Goal: Task Accomplishment & Management: Use online tool/utility

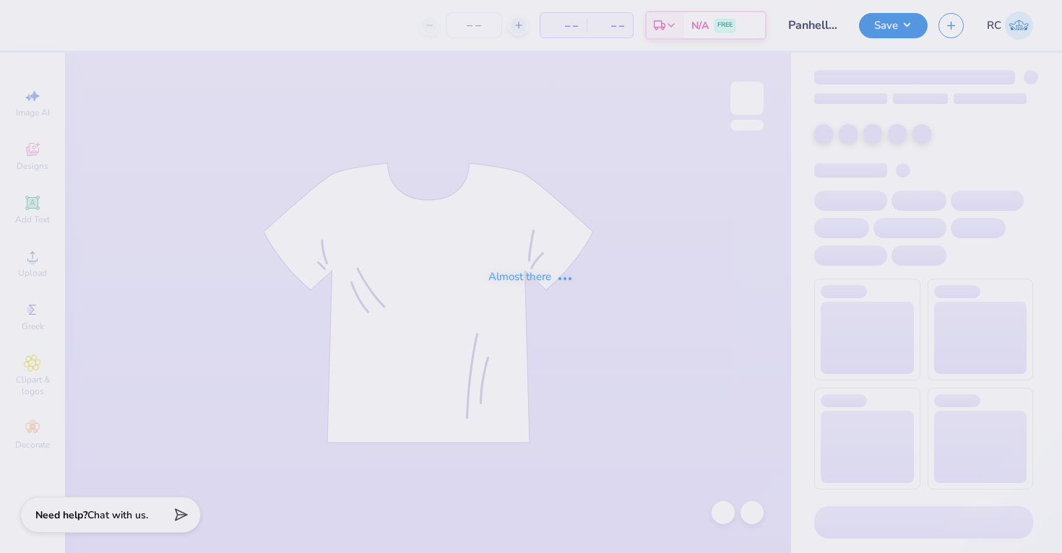
type input "100"
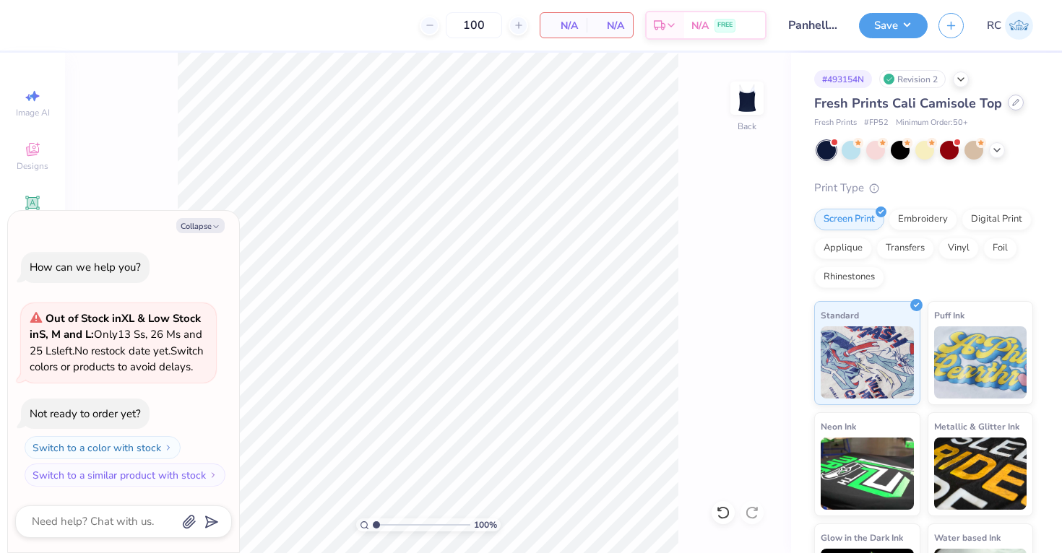
click at [1010, 109] on div at bounding box center [1015, 103] width 16 height 16
type textarea "x"
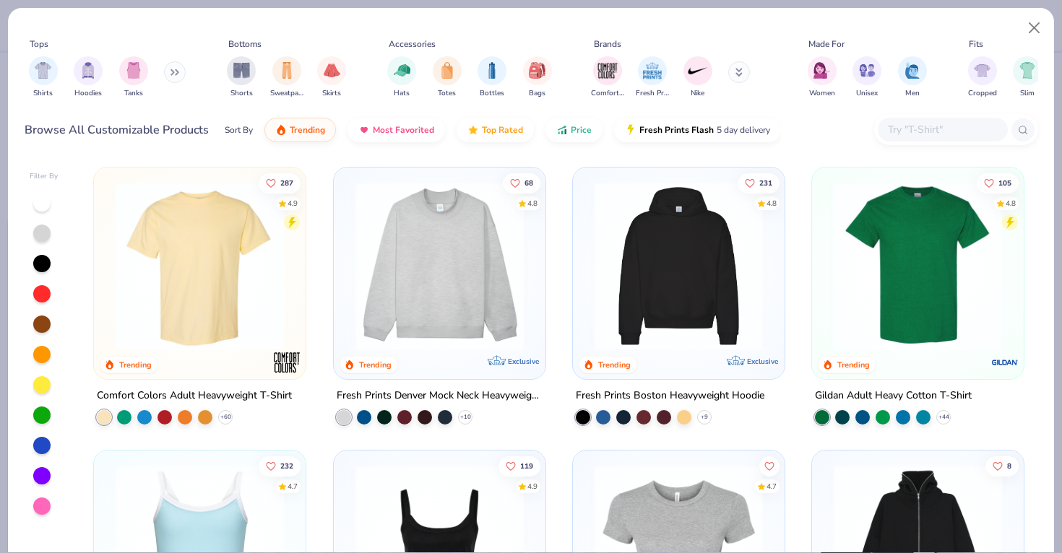
click at [956, 127] on input "text" at bounding box center [941, 129] width 111 height 17
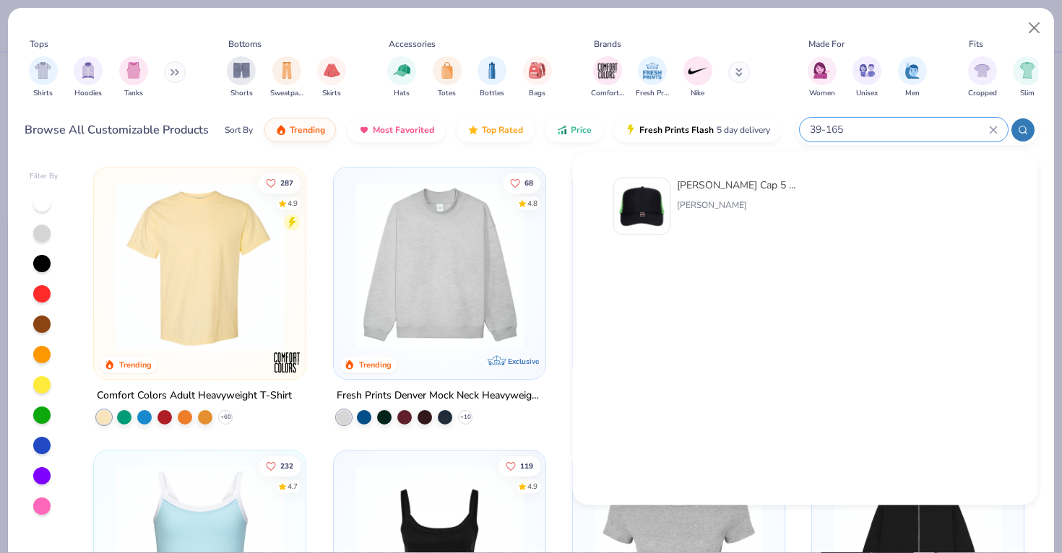
type input "39-165"
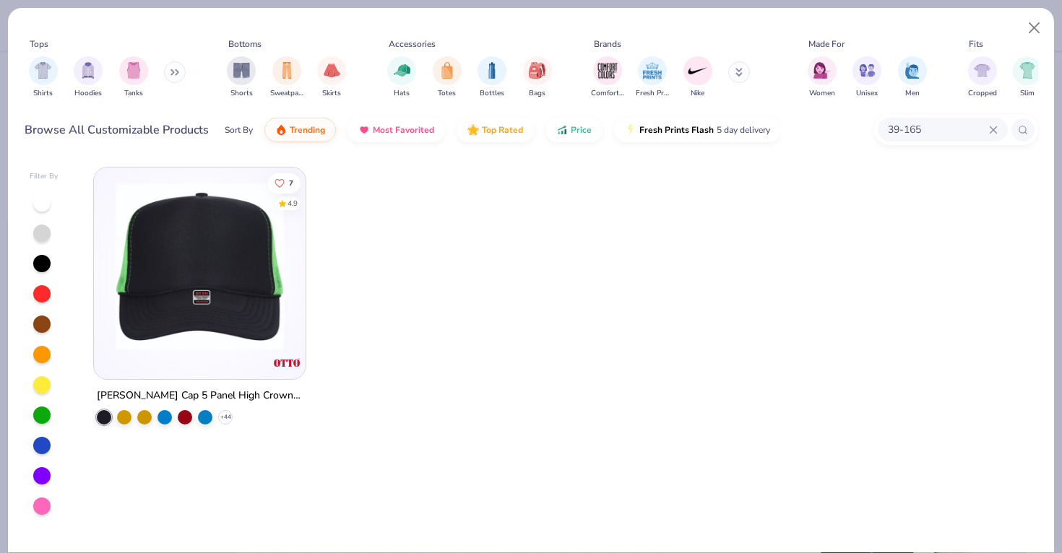
click at [232, 324] on img at bounding box center [199, 266] width 183 height 168
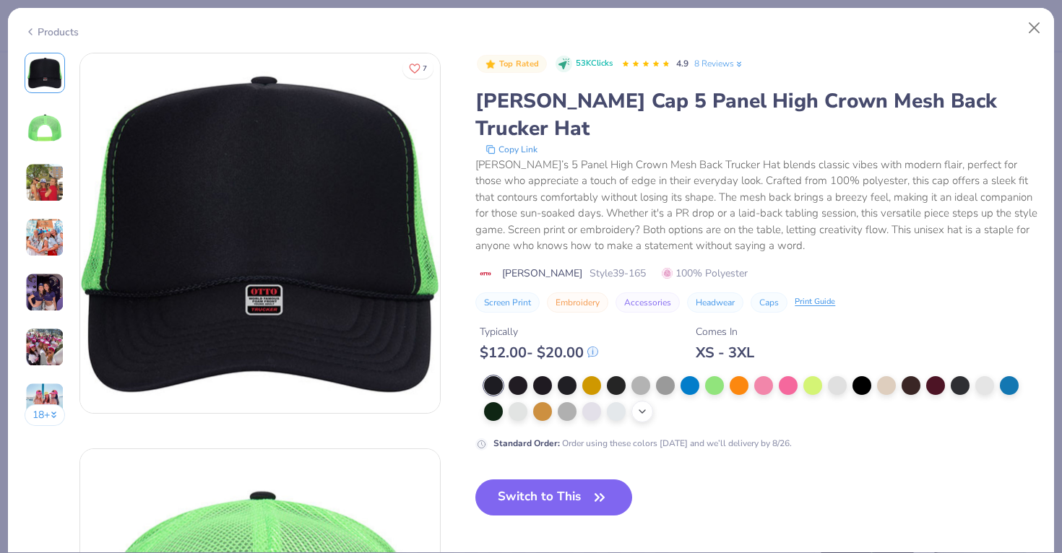
click at [646, 406] on icon at bounding box center [642, 412] width 12 height 12
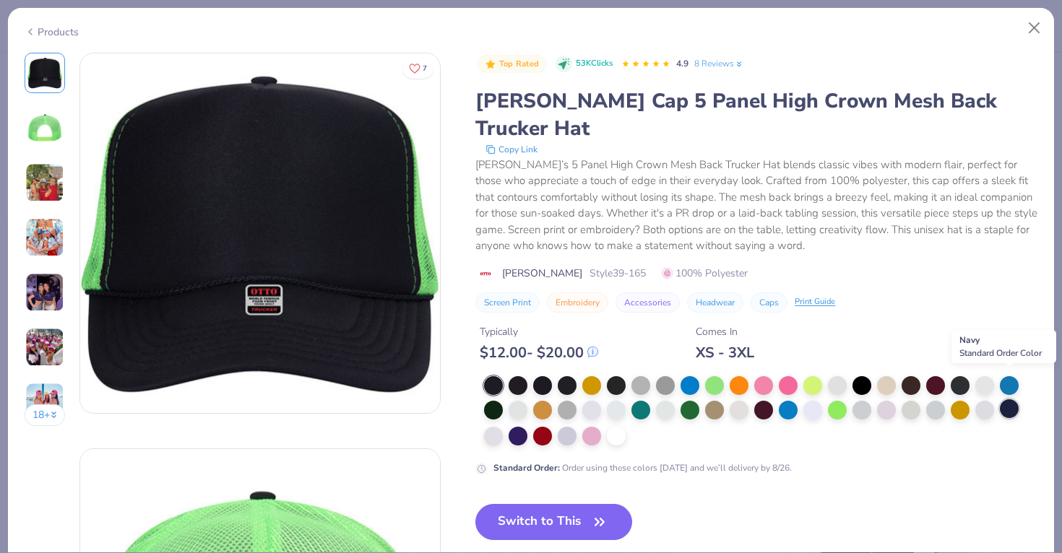
click at [1012, 399] on div at bounding box center [1008, 408] width 19 height 19
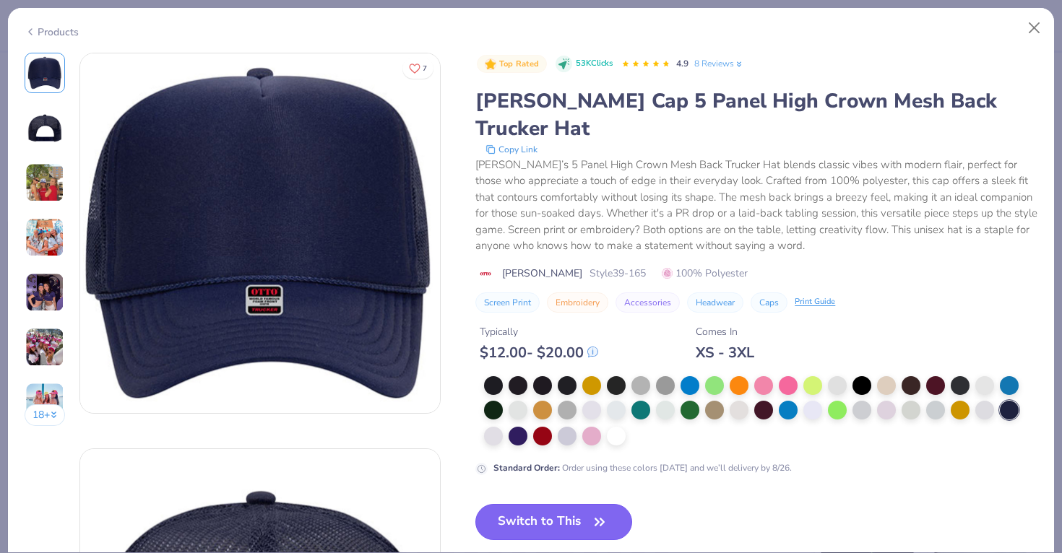
click at [536, 504] on button "Switch to This" at bounding box center [553, 522] width 157 height 36
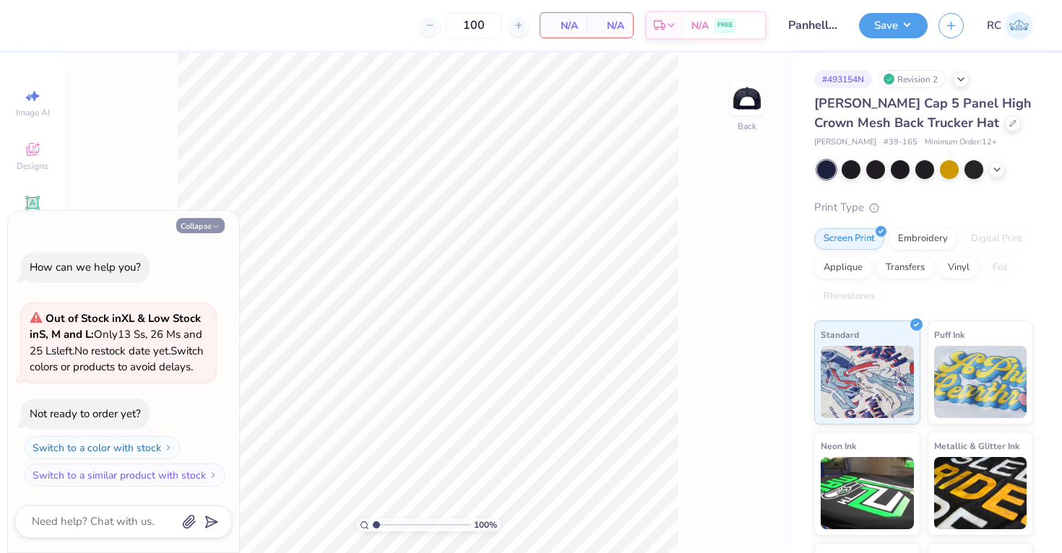
click at [197, 218] on button "Collapse" at bounding box center [200, 225] width 48 height 15
type textarea "x"
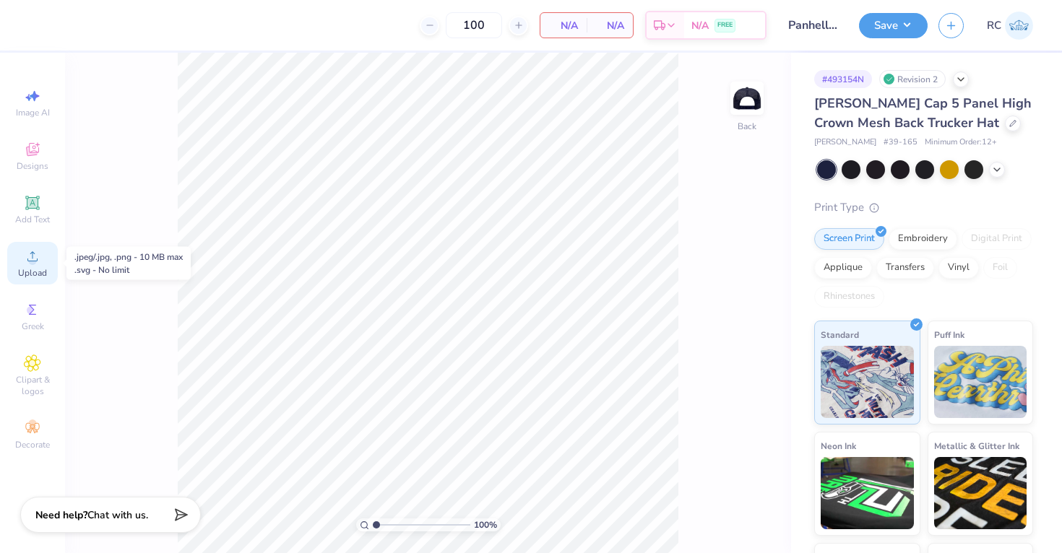
click at [28, 263] on icon at bounding box center [32, 256] width 17 height 17
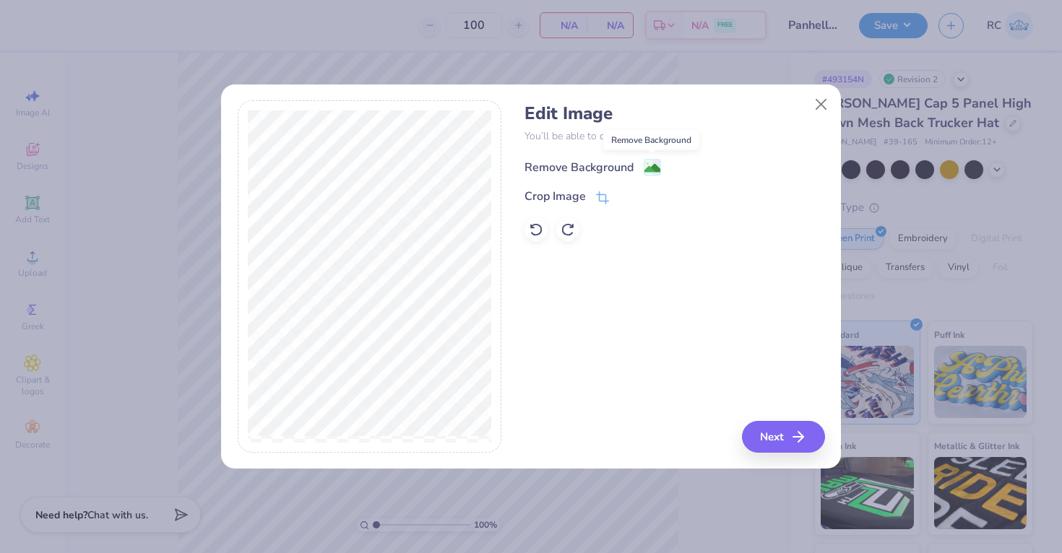
click at [651, 166] on image at bounding box center [652, 168] width 16 height 16
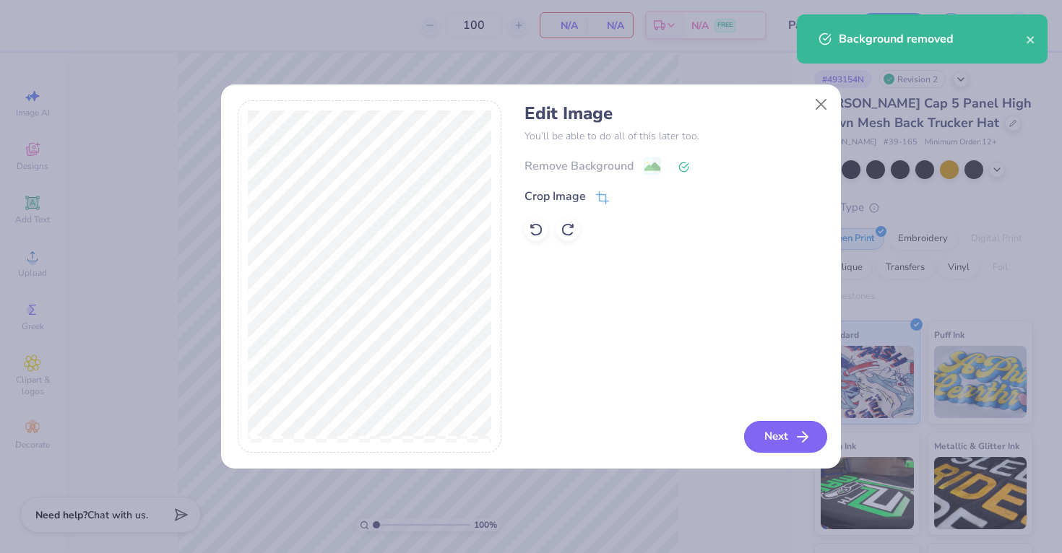
click at [773, 441] on button "Next" at bounding box center [785, 437] width 83 height 32
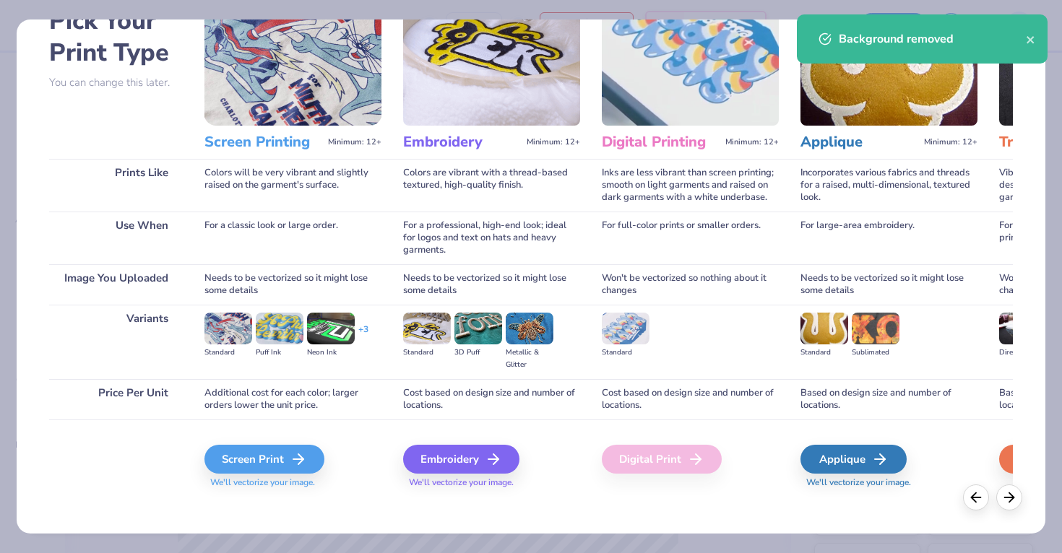
scroll to position [95, 0]
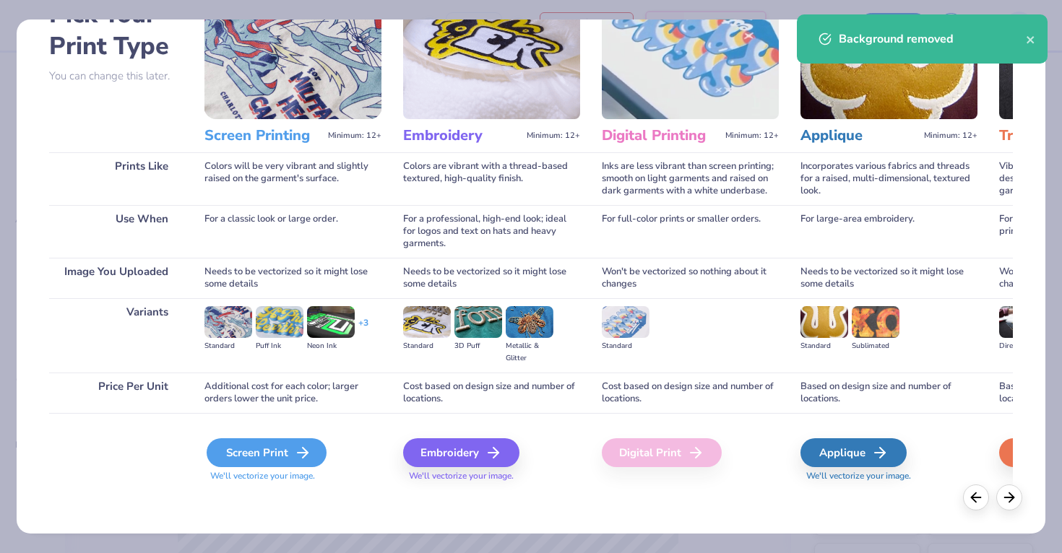
click at [295, 441] on div "Screen Print" at bounding box center [267, 452] width 120 height 29
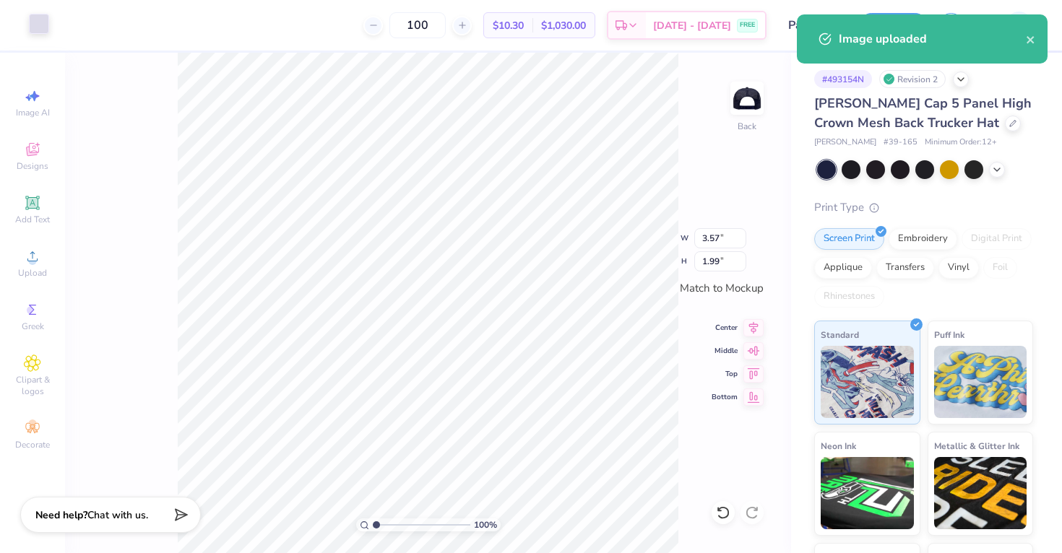
click at [45, 31] on div at bounding box center [39, 24] width 20 height 20
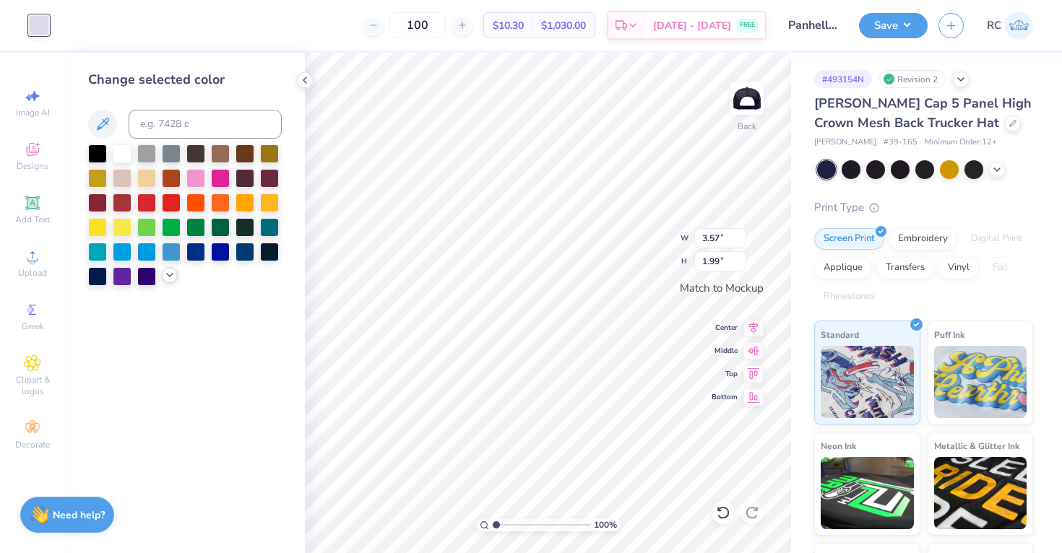
click at [172, 277] on icon at bounding box center [170, 275] width 12 height 12
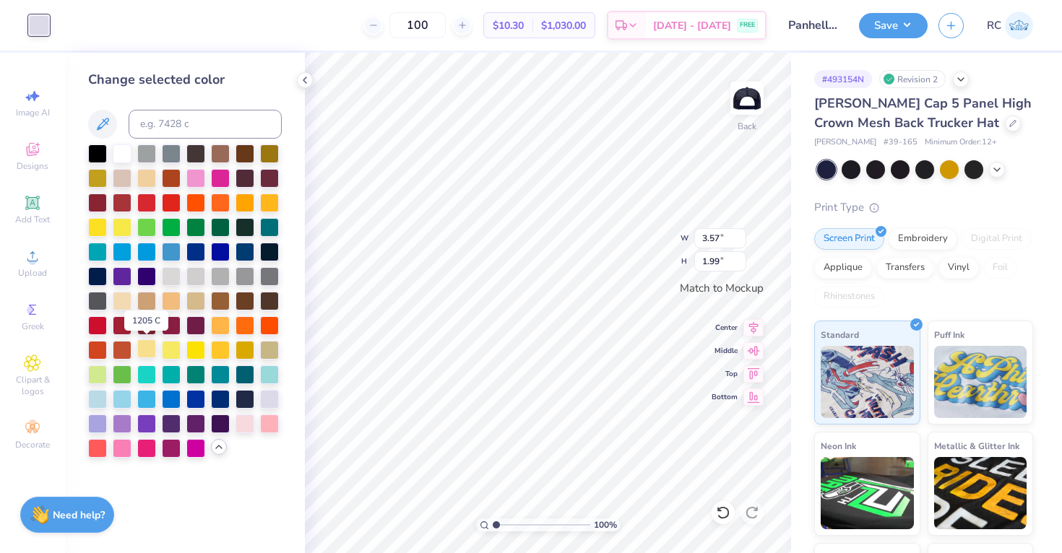
click at [147, 354] on div at bounding box center [146, 348] width 19 height 19
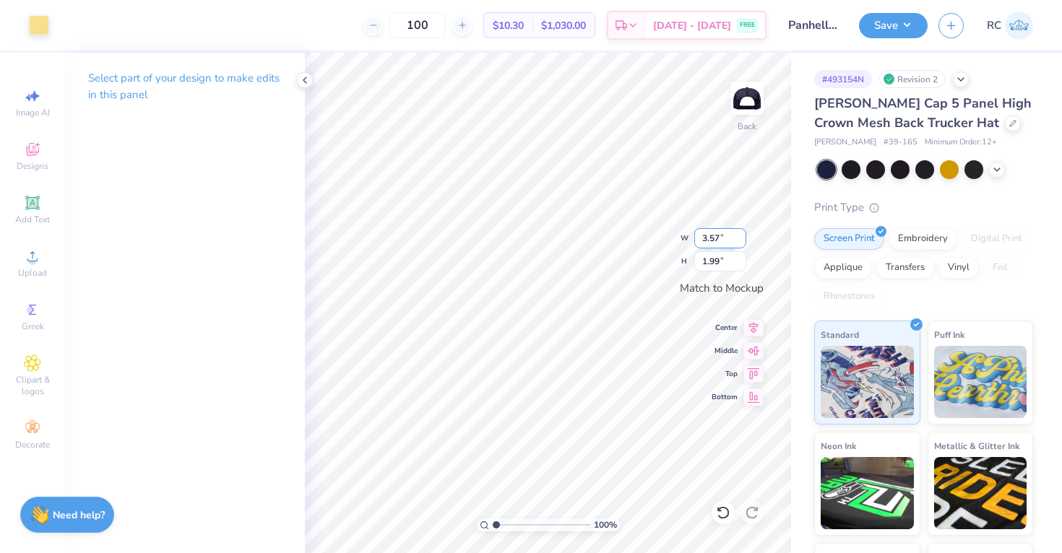
click at [721, 246] on input "3.57" at bounding box center [720, 238] width 52 height 20
type input "3"
type input "3.60"
type input "2.00"
click at [755, 329] on icon at bounding box center [753, 325] width 20 height 17
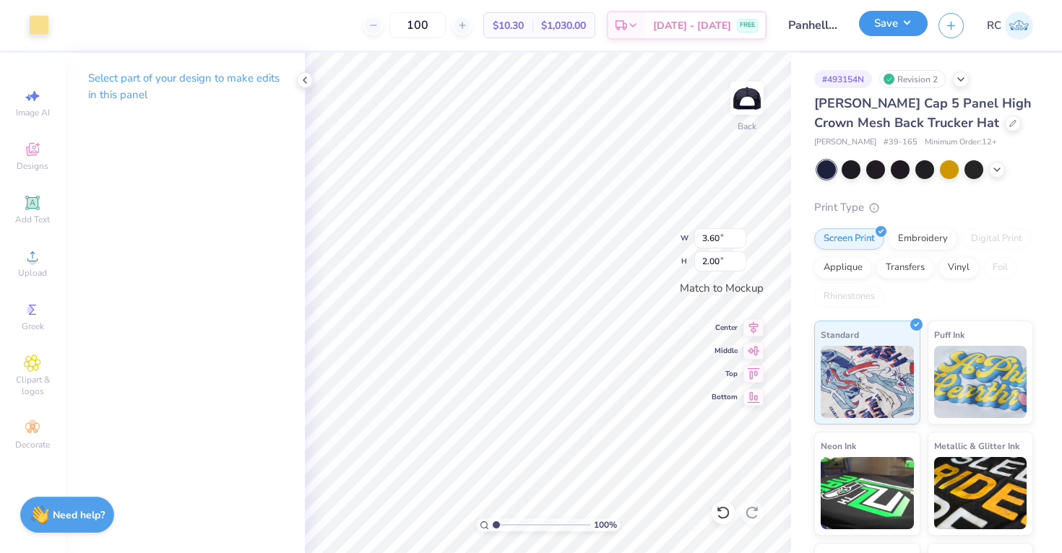
click at [908, 19] on button "Save" at bounding box center [893, 23] width 69 height 25
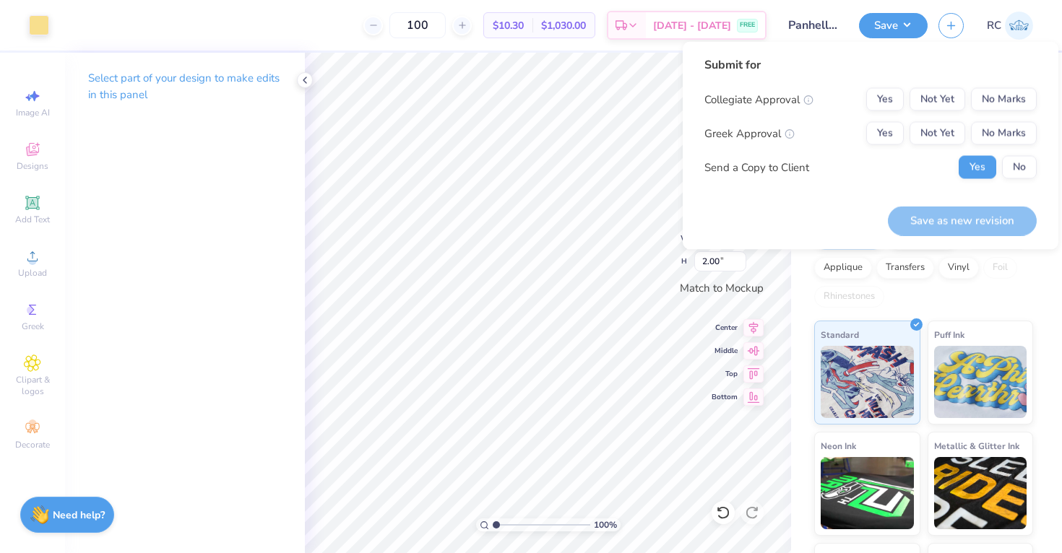
click at [990, 114] on div "Collegiate Approval Yes Not Yet No Marks Greek Approval Yes Not Yet No Marks Se…" at bounding box center [870, 133] width 332 height 91
click at [992, 101] on button "No Marks" at bounding box center [1004, 99] width 66 height 23
click at [898, 125] on button "Yes" at bounding box center [885, 133] width 38 height 23
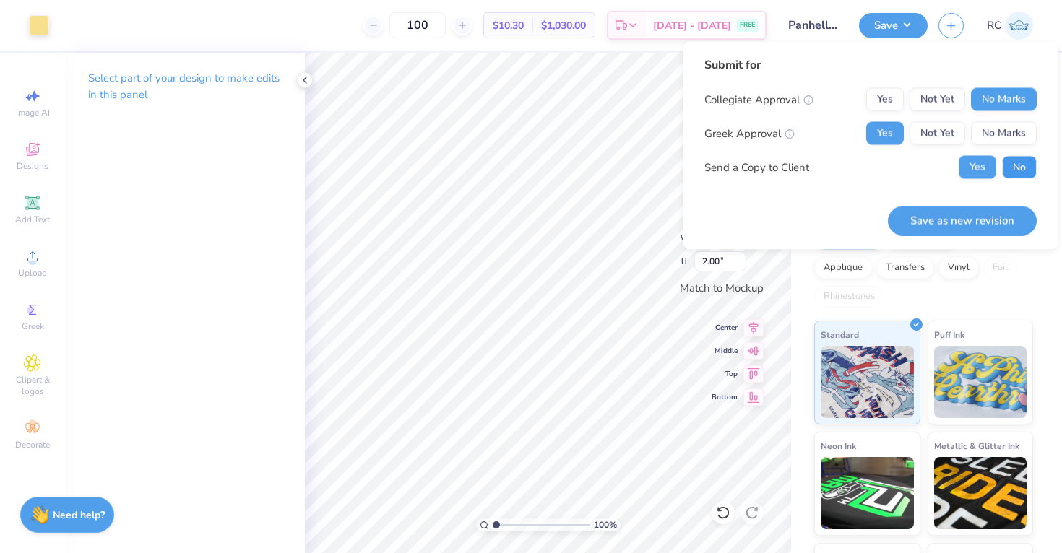
click at [1018, 162] on button "No" at bounding box center [1019, 167] width 35 height 23
click at [1000, 212] on button "Save as new revision" at bounding box center [962, 221] width 149 height 30
